Goal: Information Seeking & Learning: Learn about a topic

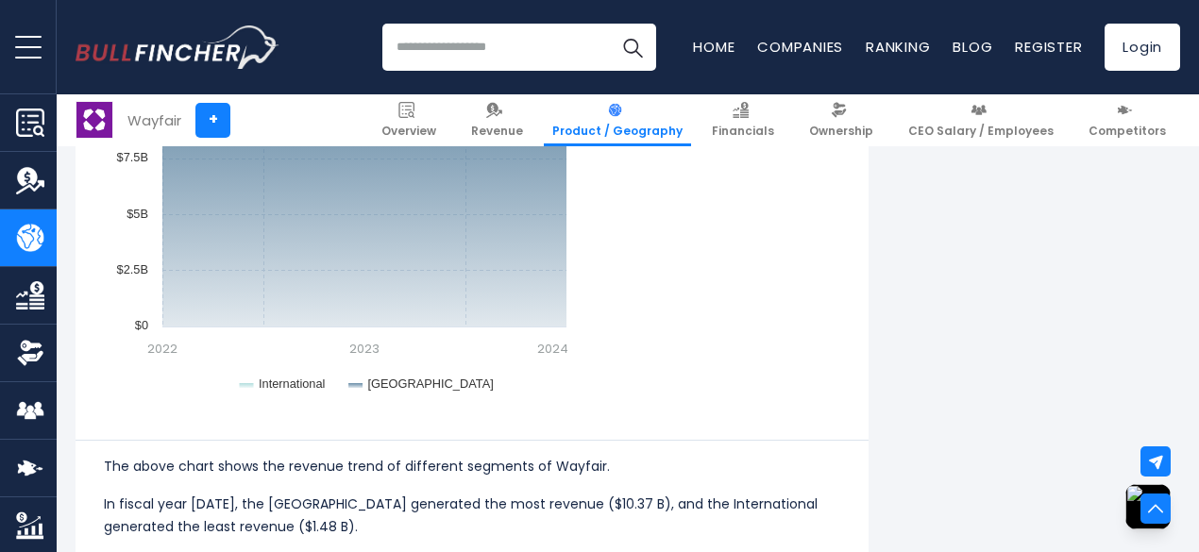
scroll to position [2077, 0]
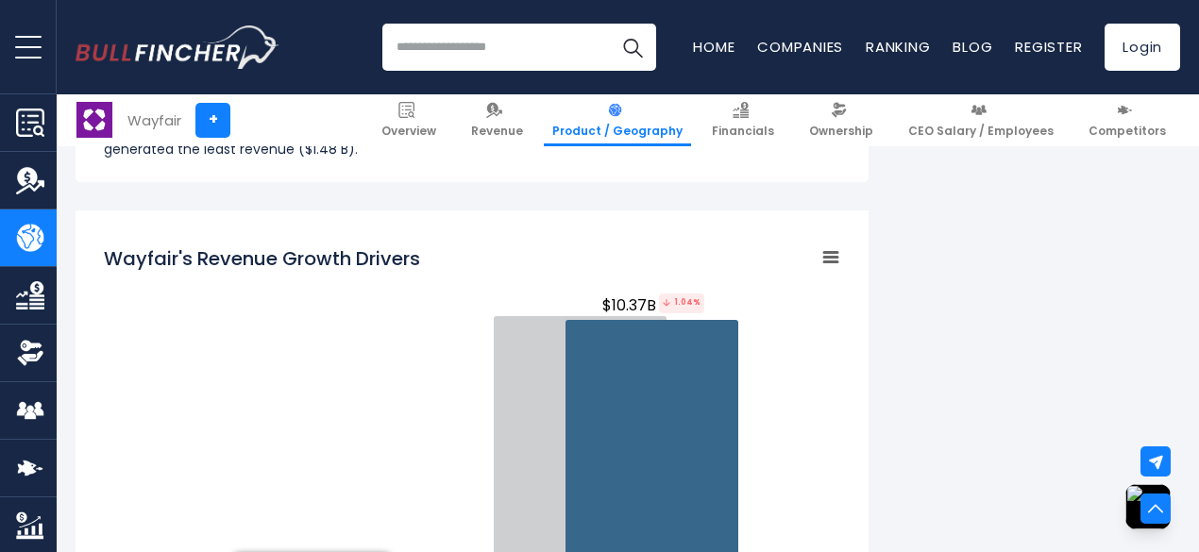
click at [258, 319] on rect "Wayfair's Revenue Growth Drivers" at bounding box center [472, 468] width 736 height 472
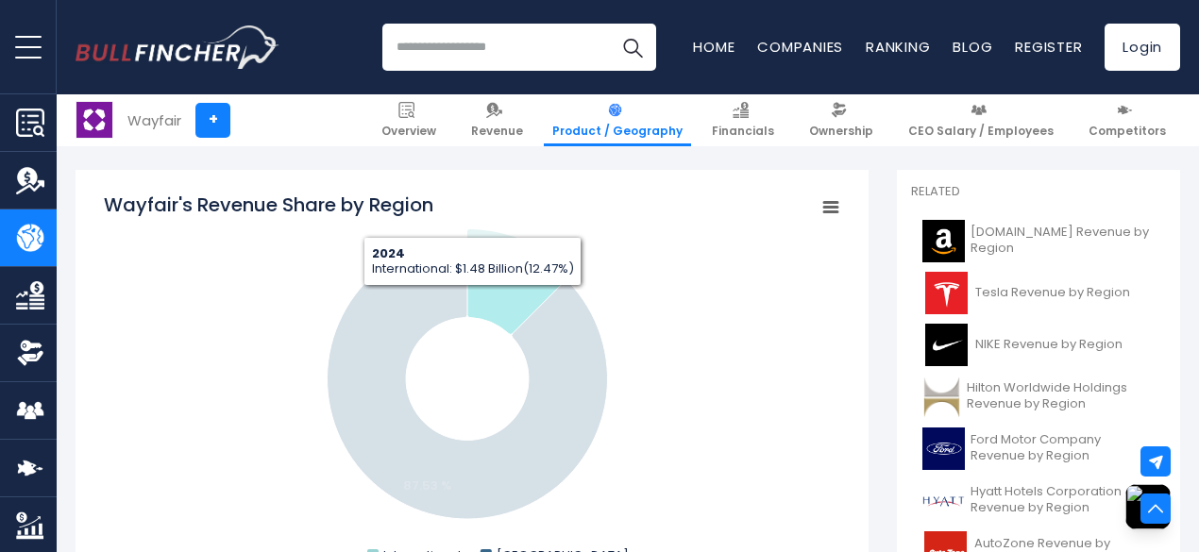
scroll to position [0, 0]
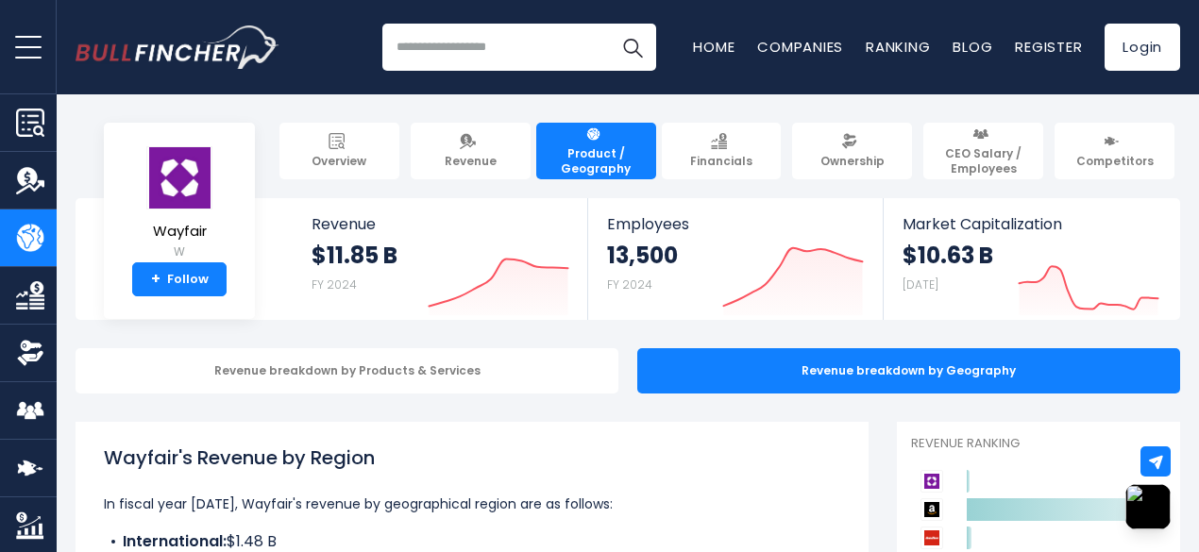
click at [560, 447] on h1 "Wayfair's Revenue by Region" at bounding box center [472, 458] width 736 height 28
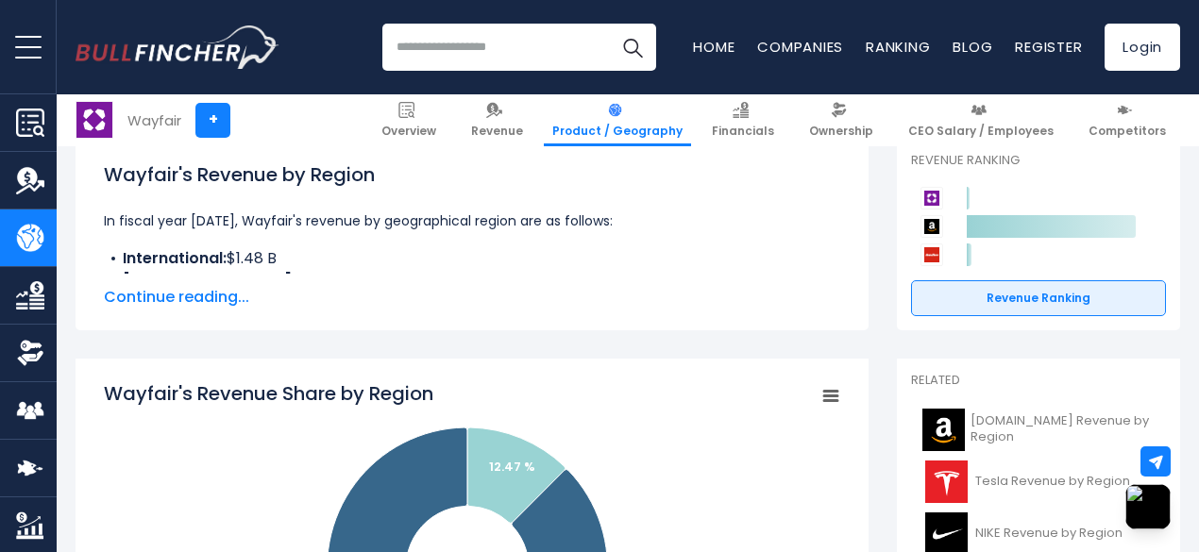
click at [695, 218] on p "In fiscal year [DATE], Wayfair's revenue by geographical region are as follows:" at bounding box center [472, 221] width 736 height 23
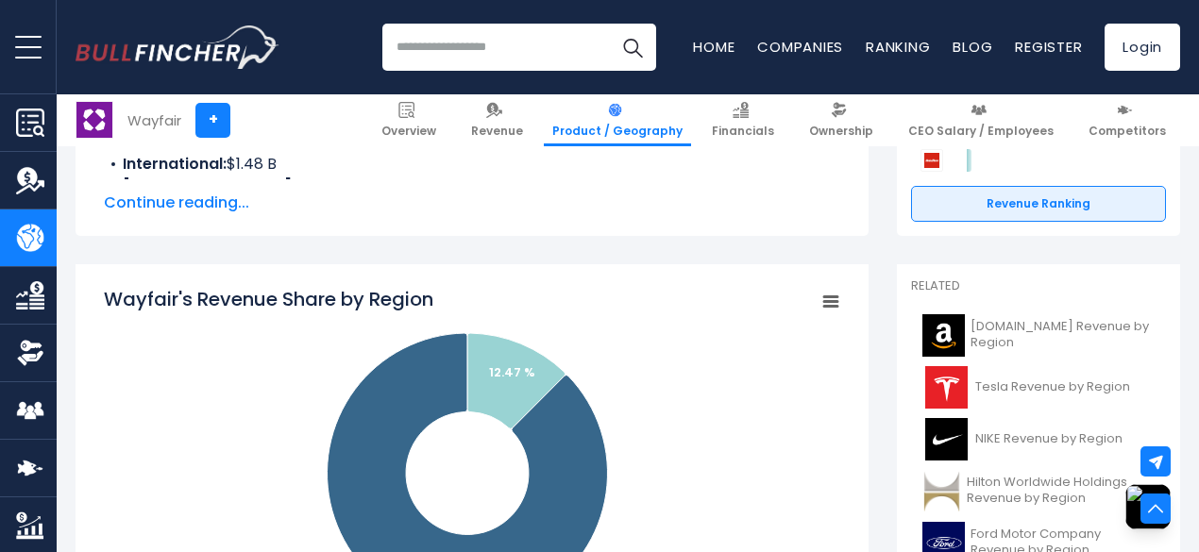
scroll to position [661, 0]
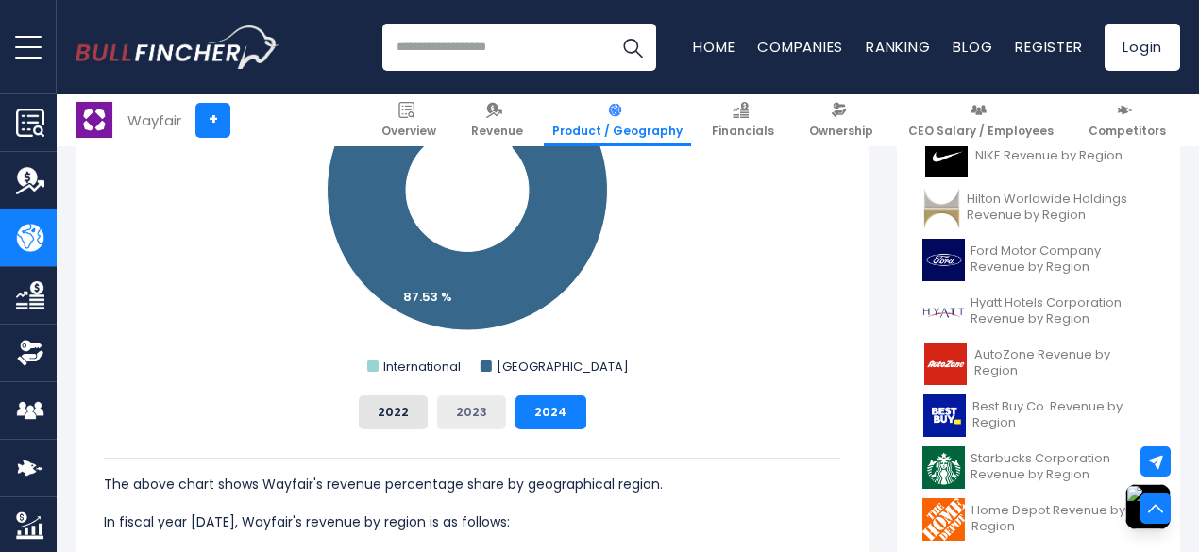
click at [463, 422] on button "2023" at bounding box center [471, 413] width 69 height 34
click at [515, 411] on button "2024" at bounding box center [550, 413] width 71 height 34
click at [457, 401] on button "2023" at bounding box center [471, 413] width 69 height 34
click at [389, 407] on button "2022" at bounding box center [393, 413] width 69 height 34
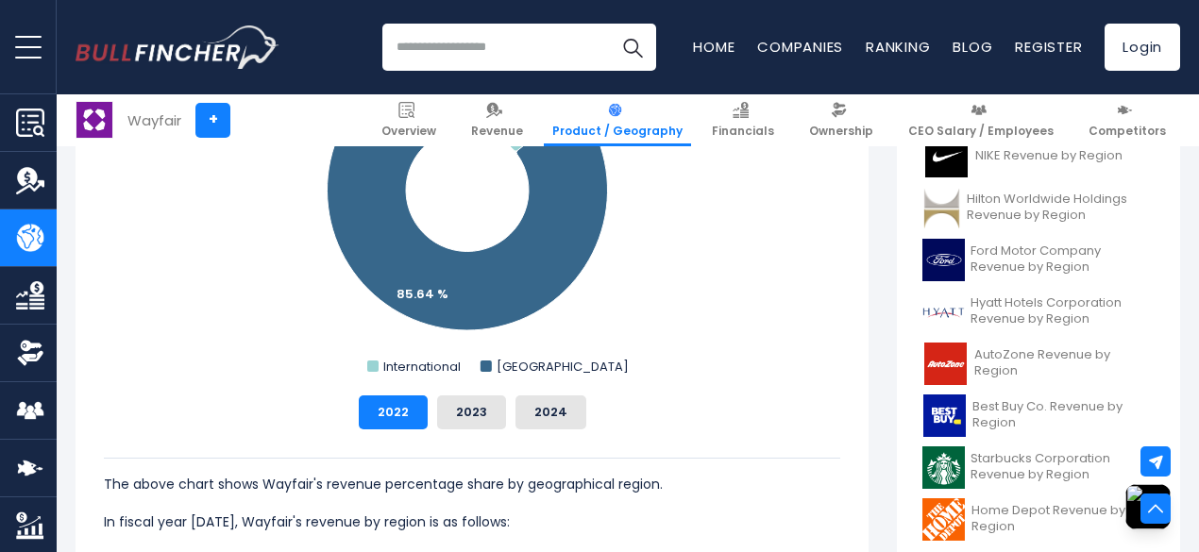
scroll to position [566, 0]
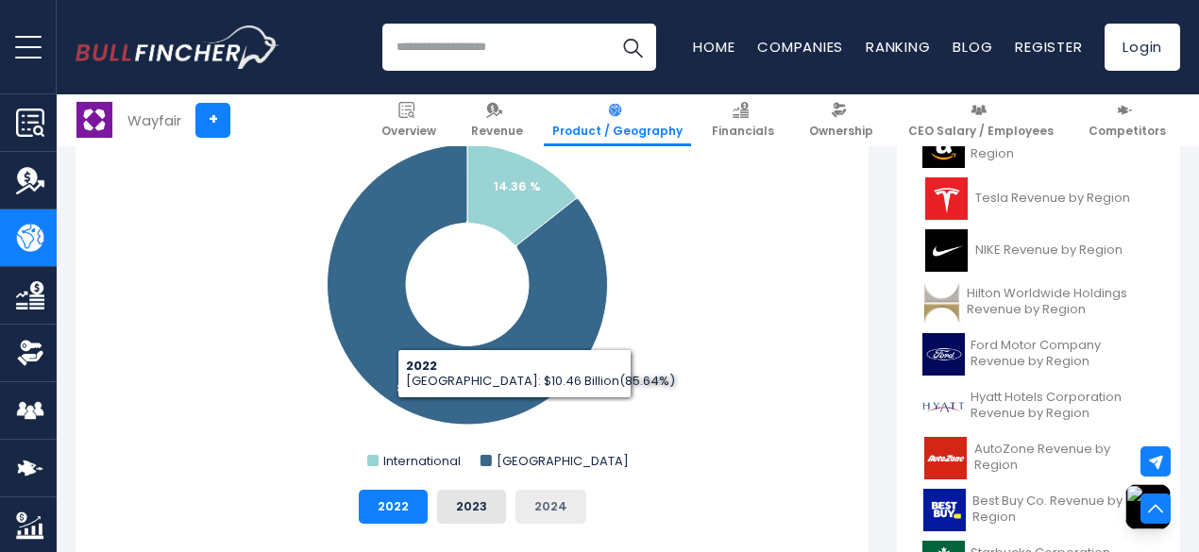
click at [542, 509] on button "2024" at bounding box center [550, 507] width 71 height 34
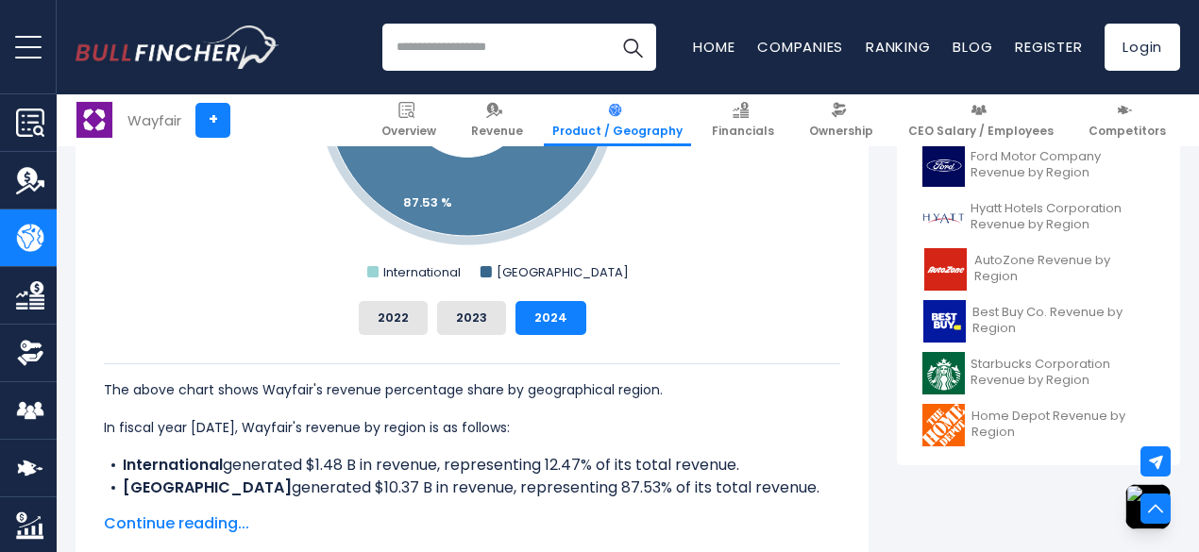
scroll to position [661, 0]
